Goal: Task Accomplishment & Management: Manage account settings

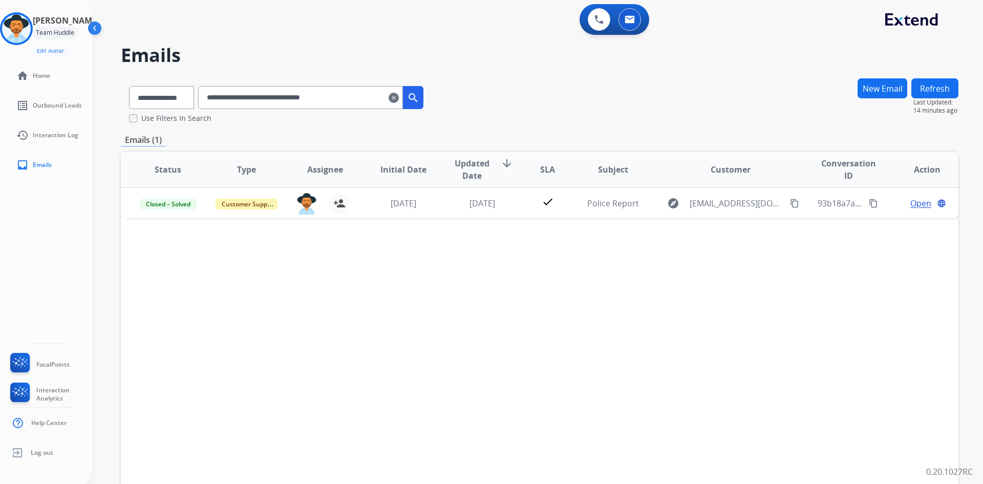
select select "**********"
drag, startPoint x: 28, startPoint y: 29, endPoint x: 58, endPoint y: 36, distance: 31.0
click at [28, 29] on img at bounding box center [16, 28] width 29 height 29
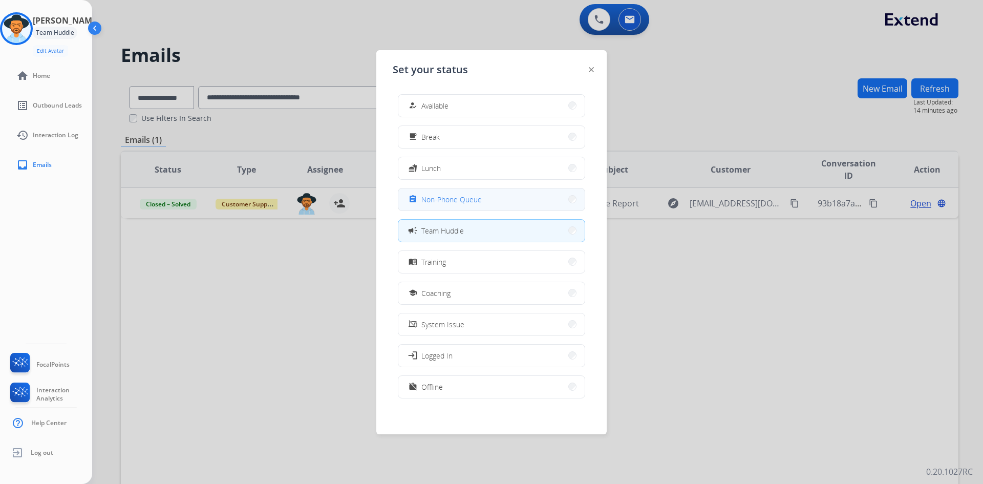
click at [468, 201] on span "Non-Phone Queue" at bounding box center [451, 199] width 60 height 11
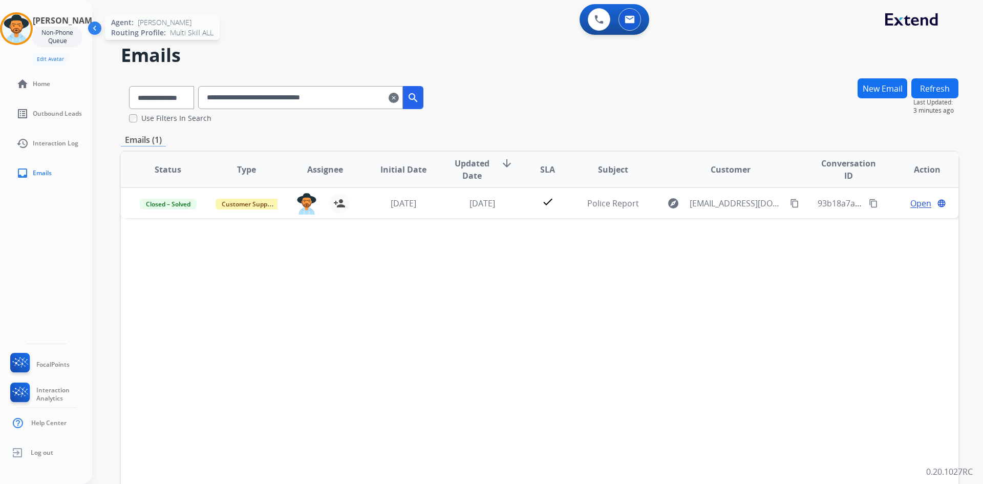
drag, startPoint x: 29, startPoint y: 35, endPoint x: 39, endPoint y: 36, distance: 10.8
click at [29, 35] on img at bounding box center [16, 28] width 29 height 29
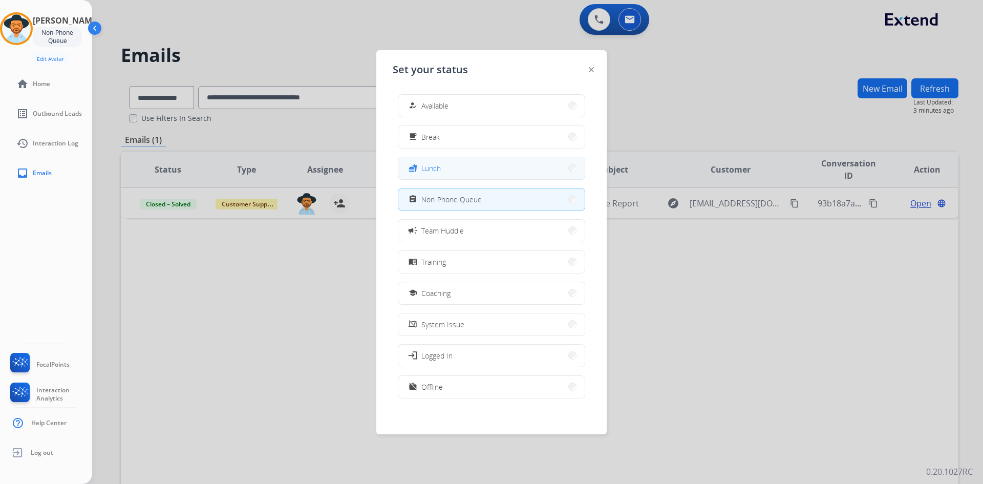
click at [488, 163] on button "fastfood Lunch" at bounding box center [491, 168] width 186 height 22
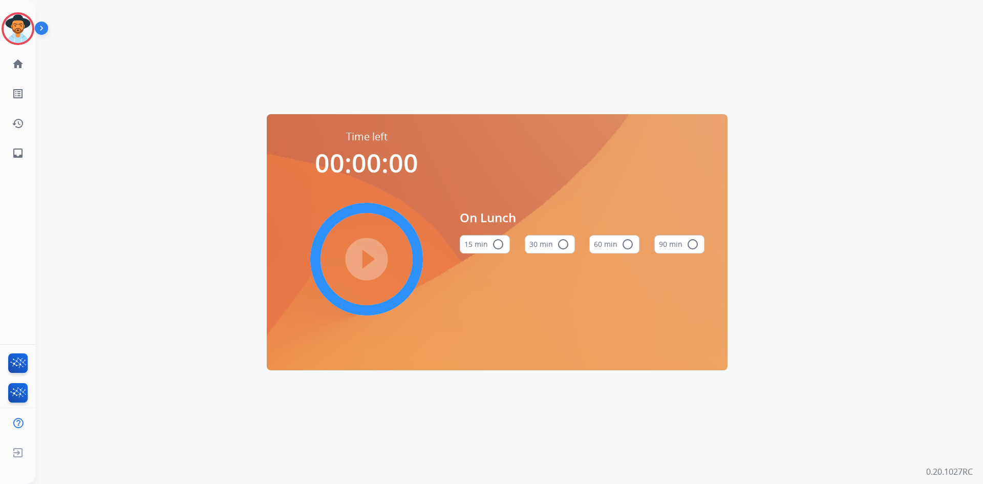
click at [614, 248] on button "60 min radio_button_unchecked" at bounding box center [614, 244] width 50 height 18
click at [372, 261] on mat-icon "play_circle_filled" at bounding box center [366, 259] width 12 height 12
